Goal: Task Accomplishment & Management: Manage account settings

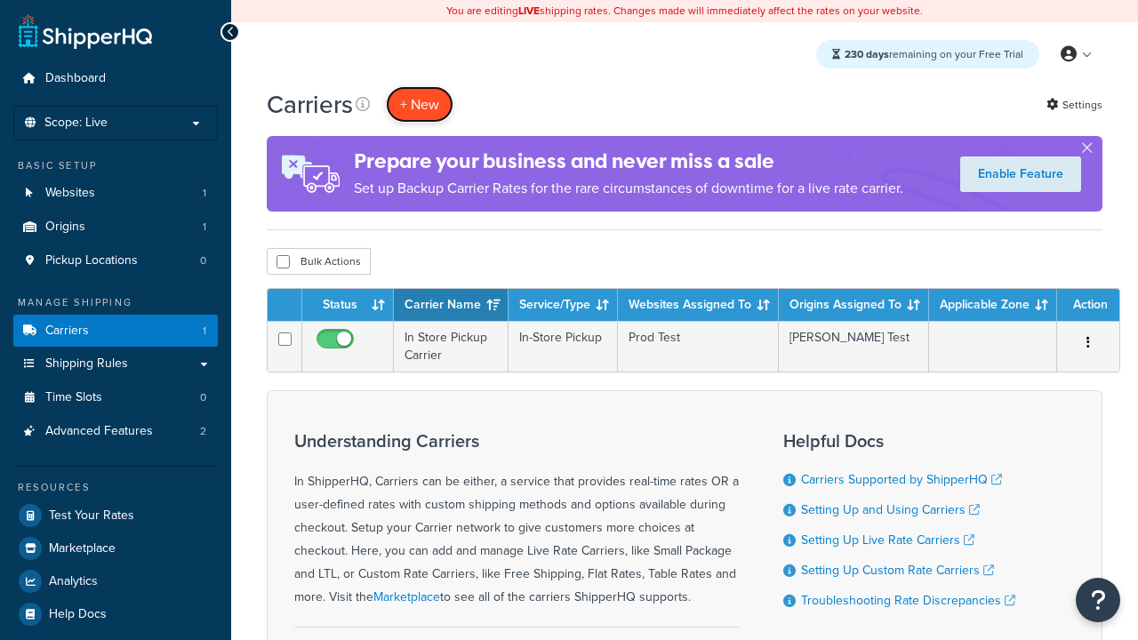
click at [420, 104] on button "+ New" at bounding box center [420, 104] width 68 height 36
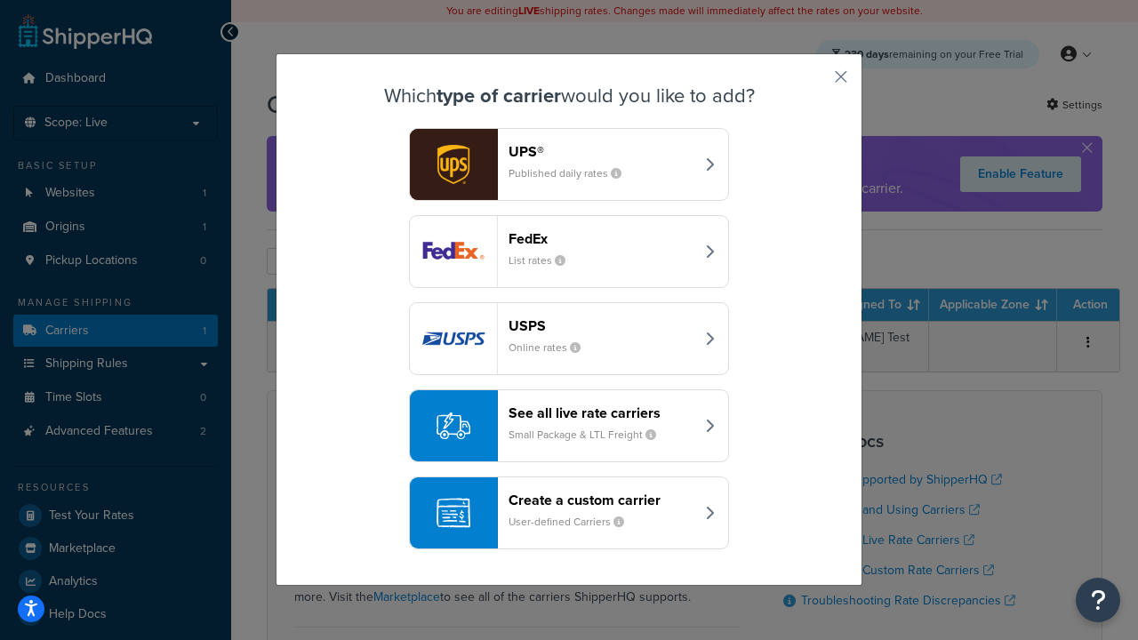
click at [601, 238] on header "FedEx" at bounding box center [601, 238] width 186 height 17
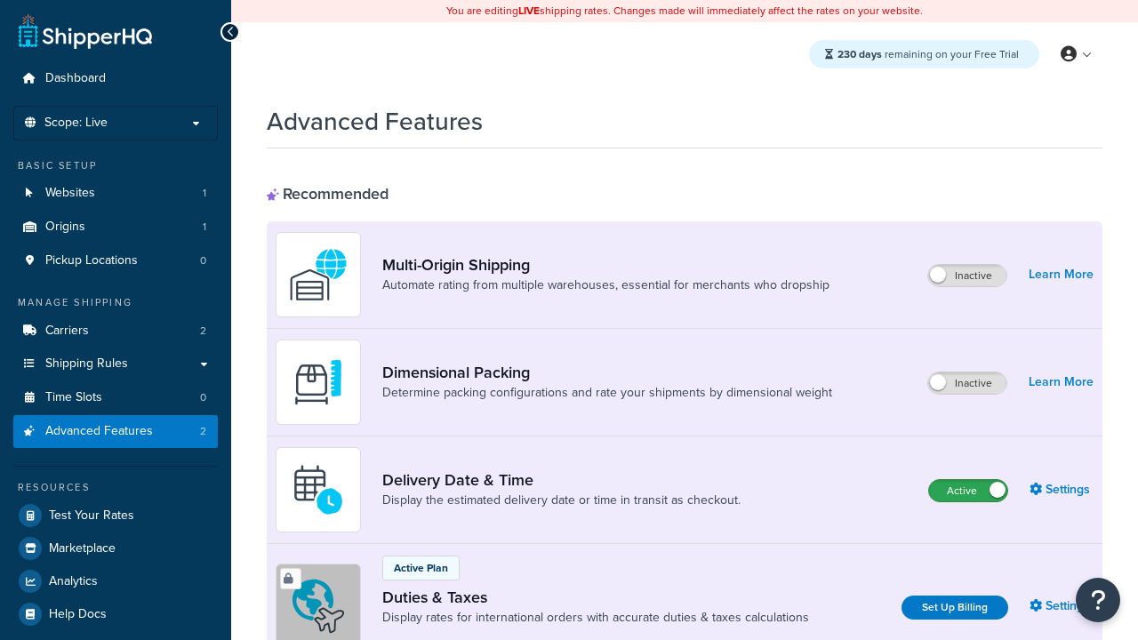
click at [968, 491] on label "Active" at bounding box center [968, 490] width 78 height 21
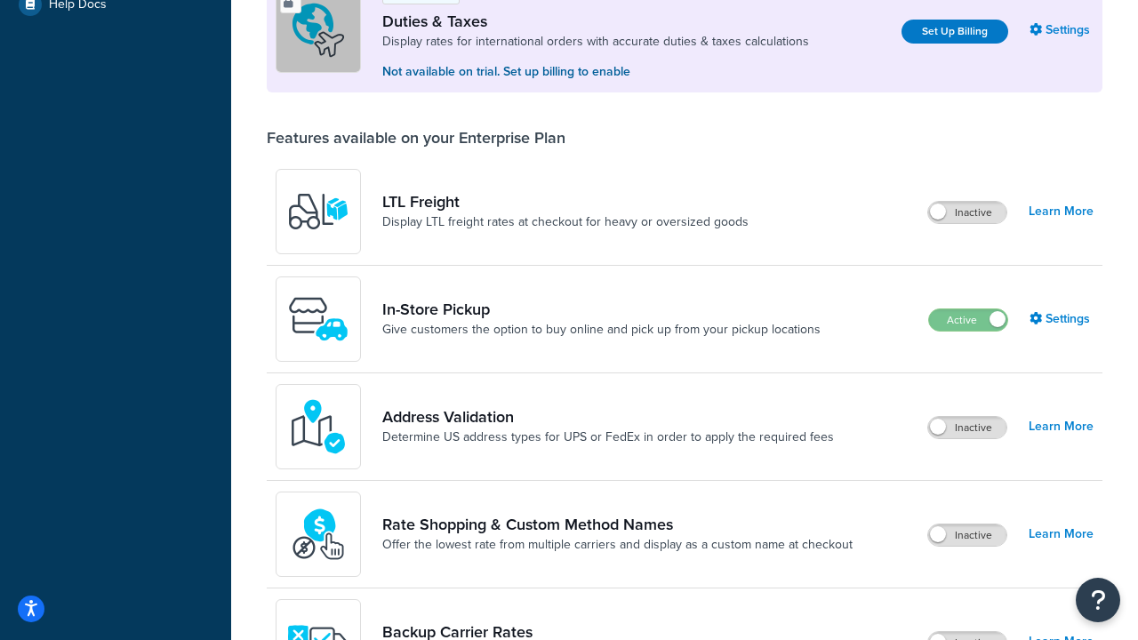
scroll to position [542, 0]
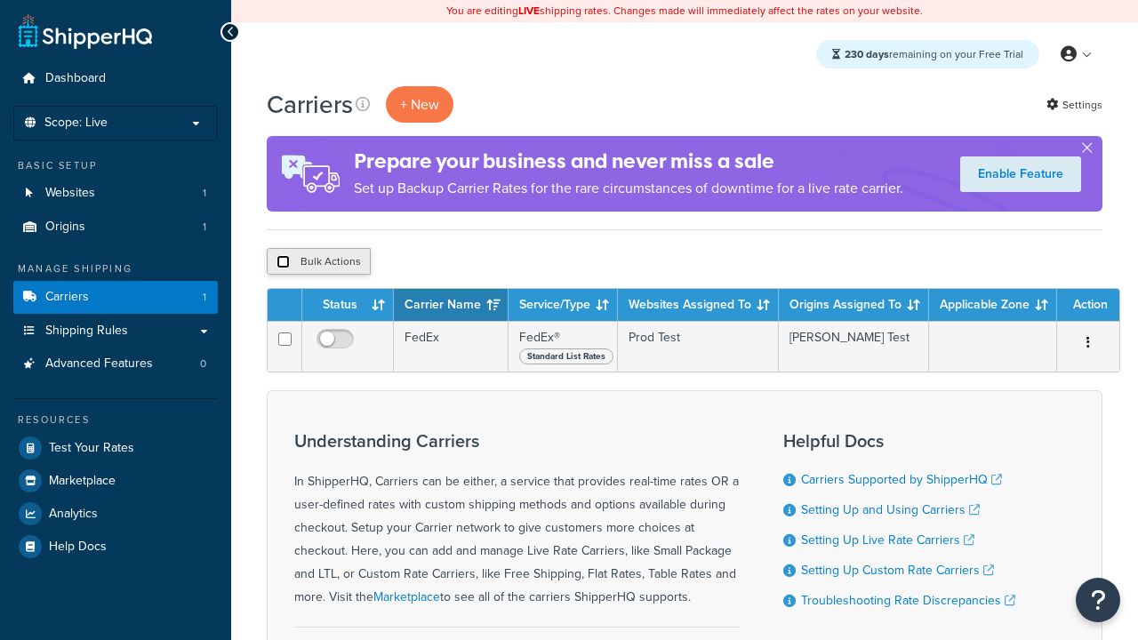
click at [283, 262] on input "checkbox" at bounding box center [282, 261] width 13 height 13
checkbox input "true"
click at [478, 262] on button "Delete" at bounding box center [474, 261] width 61 height 27
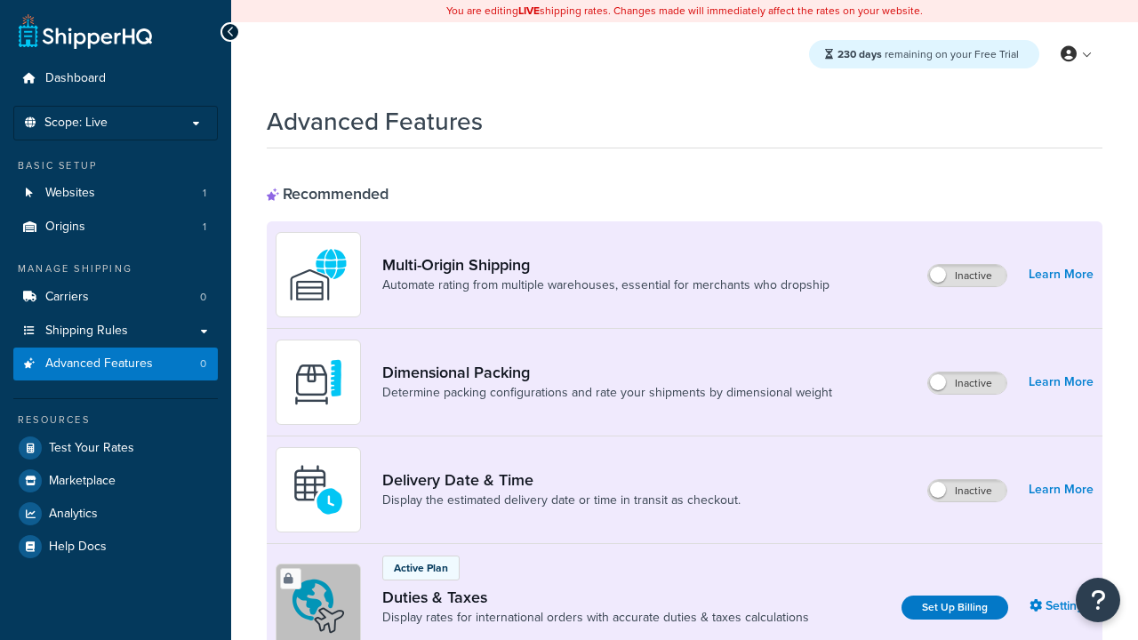
scroll to position [267, 0]
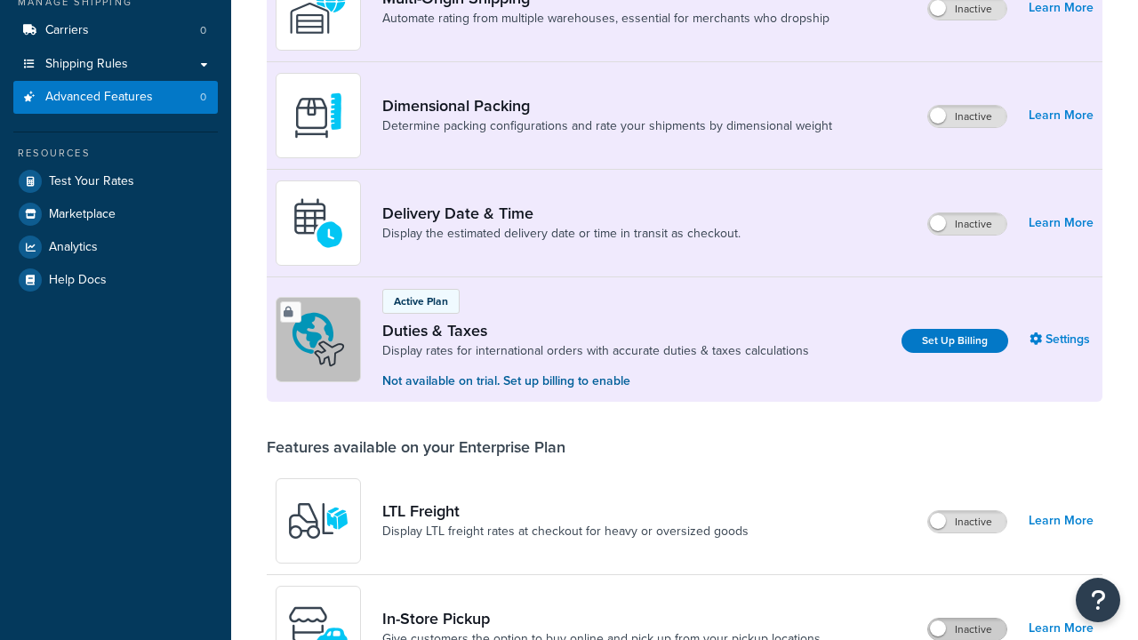
click at [967, 629] on label "Inactive" at bounding box center [967, 629] width 78 height 21
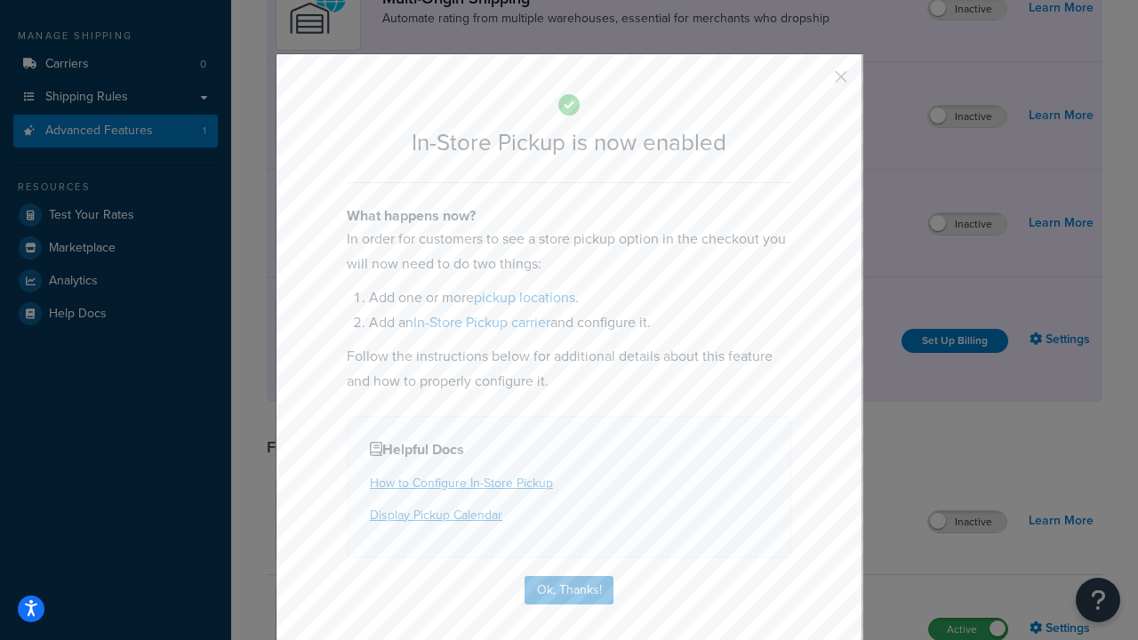
scroll to position [300, 0]
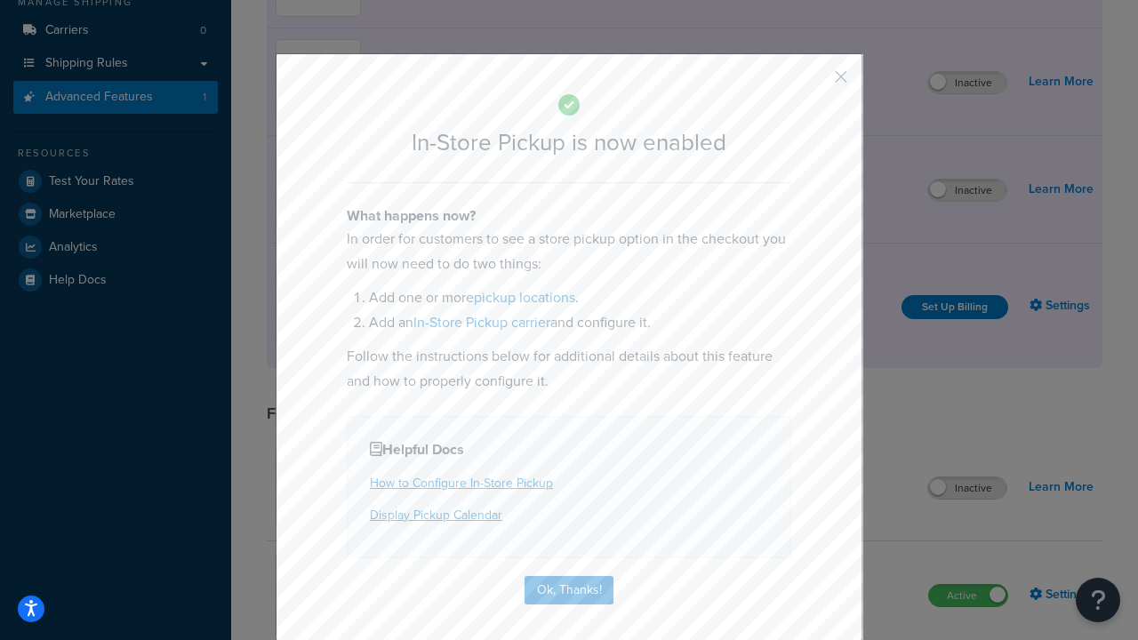
click at [814, 81] on button "button" at bounding box center [814, 83] width 4 height 4
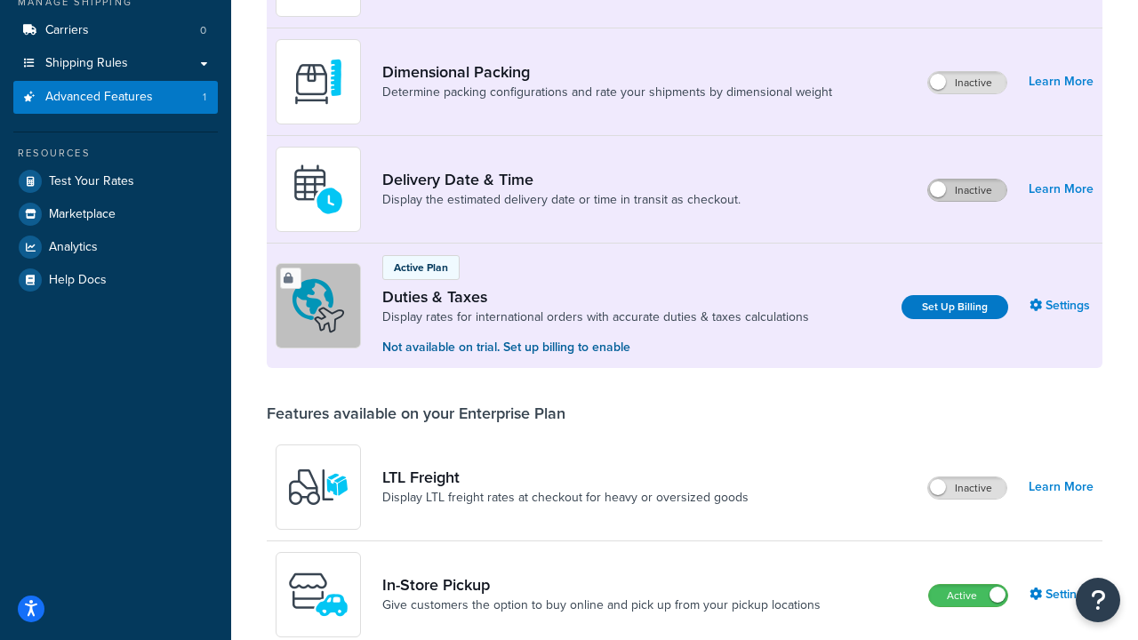
click at [967, 190] on label "Inactive" at bounding box center [967, 190] width 78 height 21
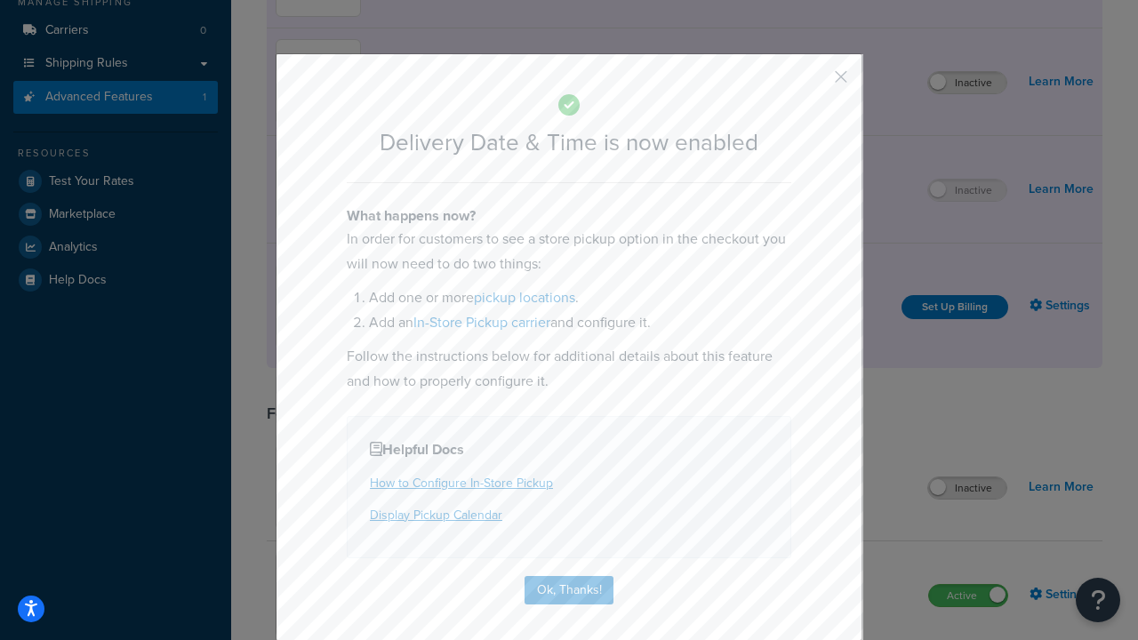
click at [814, 81] on button "button" at bounding box center [814, 83] width 4 height 4
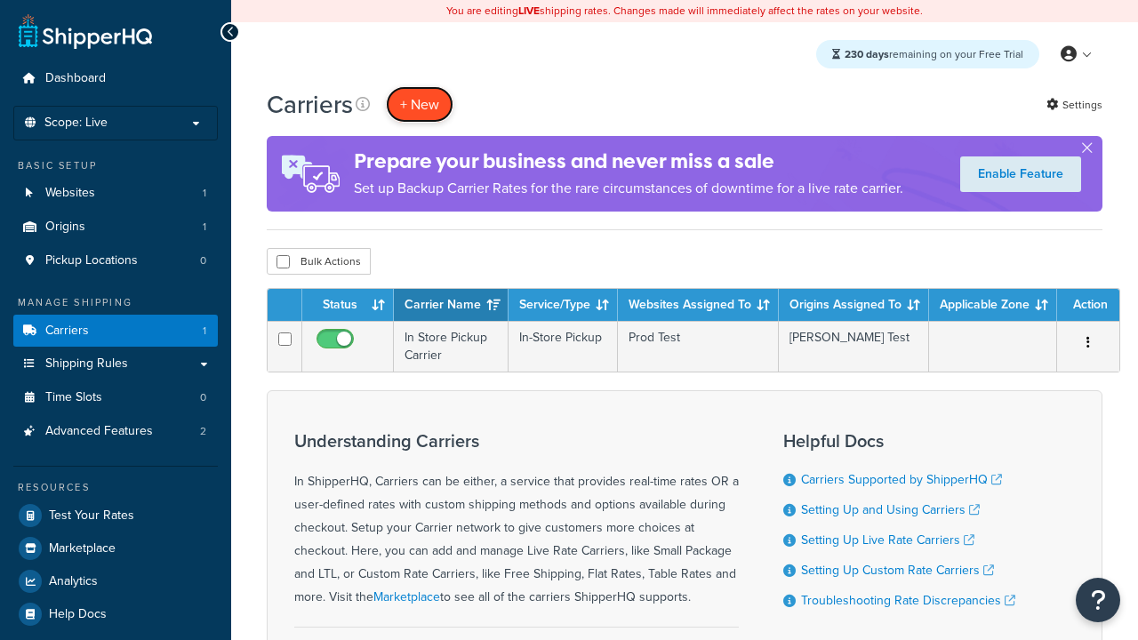
click at [420, 104] on button "+ New" at bounding box center [420, 104] width 68 height 36
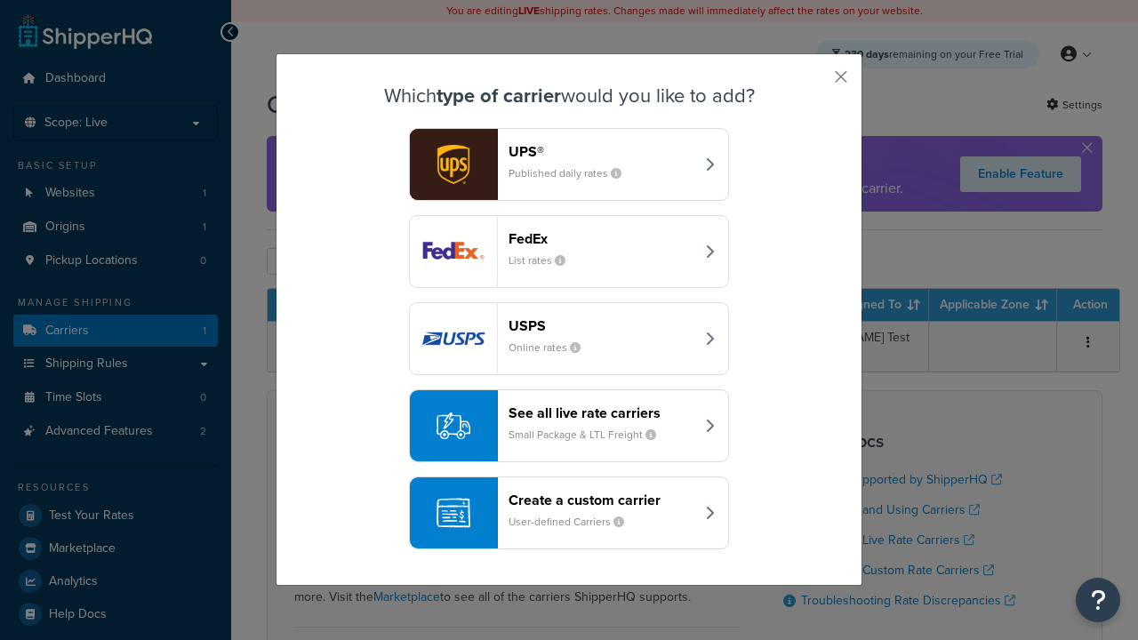
click at [569, 513] on div "Create a custom carrier User-defined Carriers" at bounding box center [601, 513] width 186 height 43
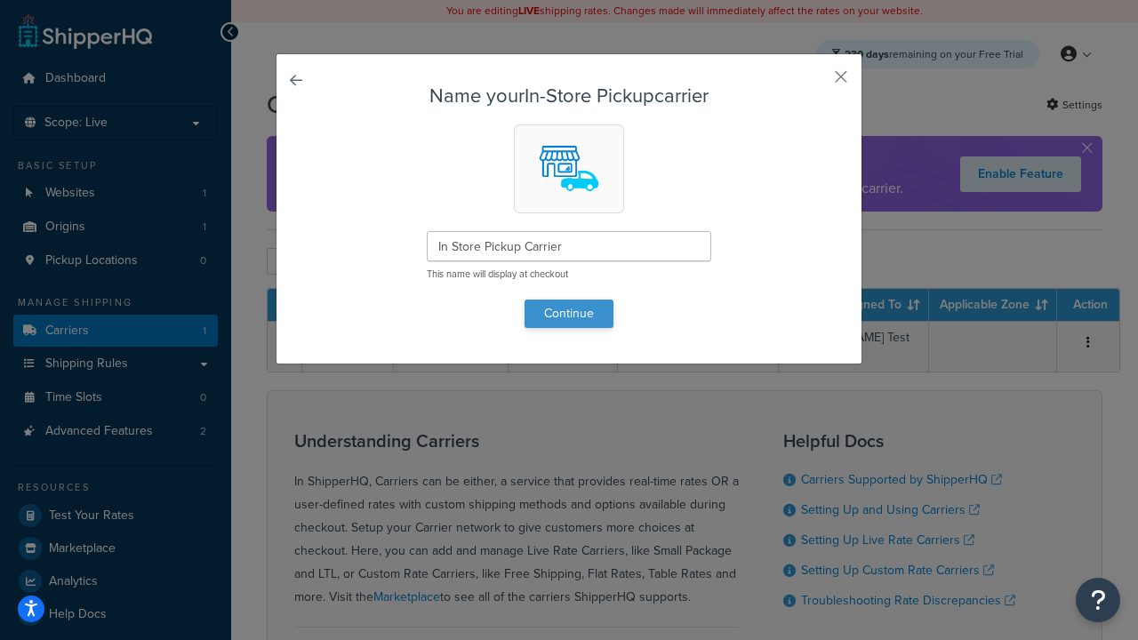
type input "In Store Pickup Carrier"
click at [569, 313] on button "Continue" at bounding box center [568, 314] width 89 height 28
